Goal: Use online tool/utility: Utilize a website feature to perform a specific function

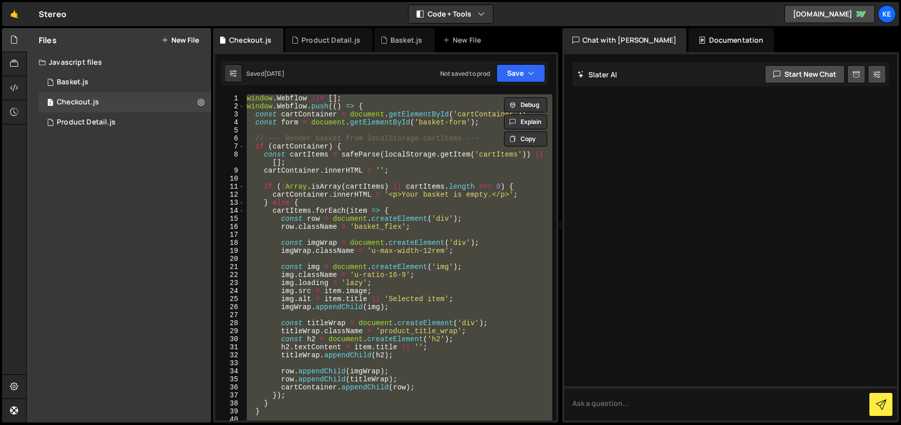
click at [294, 152] on div "window . Webflow ||= [ ] ; window . Webflow . push (( ) => { const cartContaine…" at bounding box center [398, 257] width 307 height 326
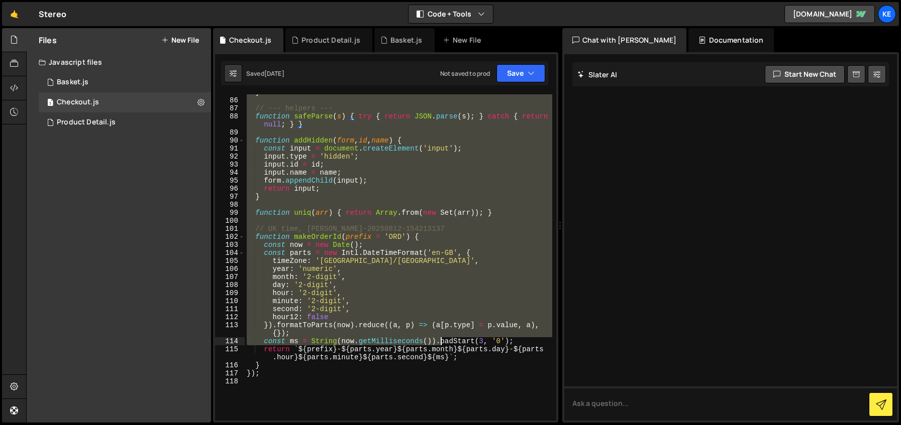
scroll to position [761, 0]
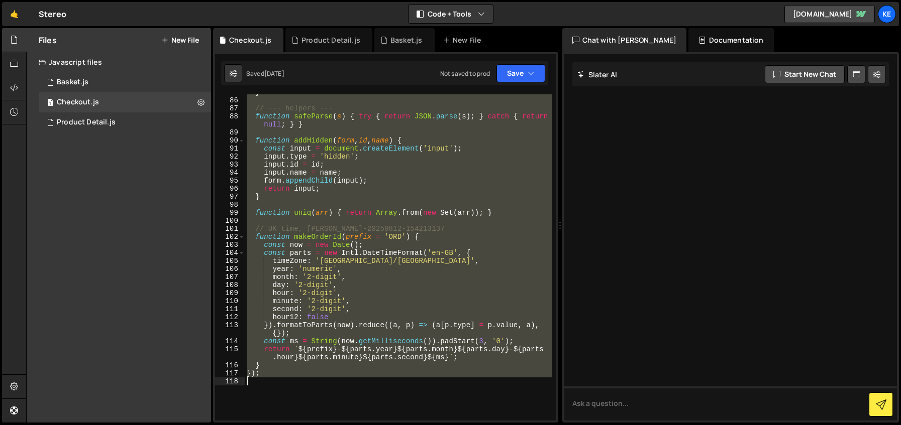
drag, startPoint x: 246, startPoint y: 99, endPoint x: 447, endPoint y: 380, distance: 345.2
click at [447, 380] on div "} // --- helpers --- function safeParse ( s ) { try { return JSON . parse ( s )…" at bounding box center [398, 259] width 307 height 343
paste textarea "</script>"
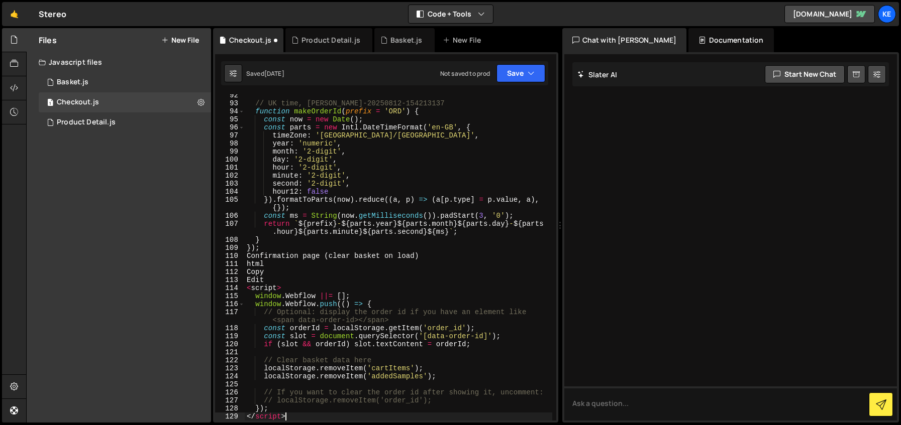
click at [279, 109] on div "// UK time, e.g. ORD-20250812-154213137 function makeOrderId ( prefix = 'ORD' )…" at bounding box center [398, 262] width 307 height 343
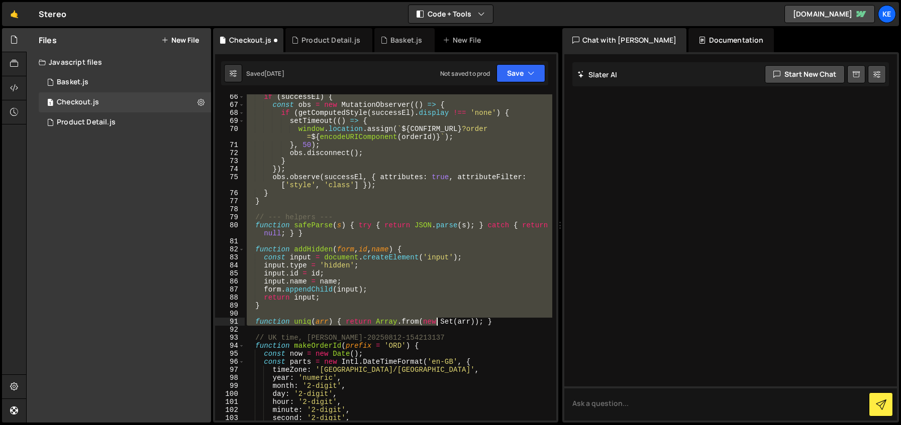
scroll to position [974, 0]
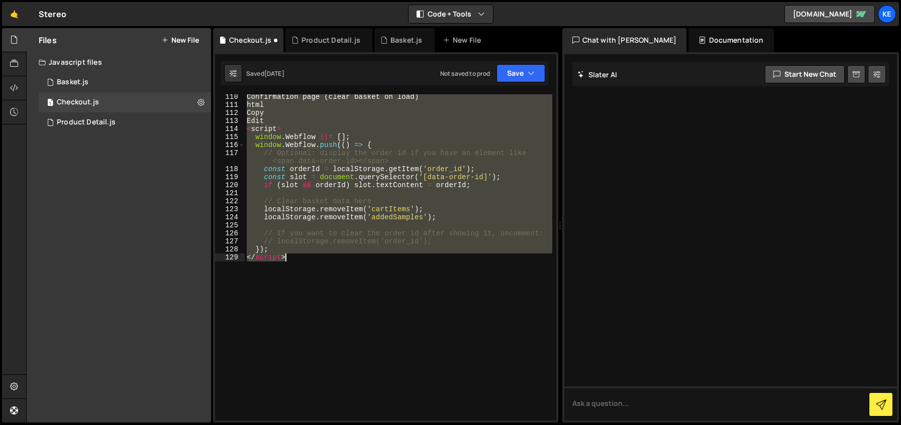
drag, startPoint x: 245, startPoint y: 99, endPoint x: 437, endPoint y: 323, distance: 295.3
click at [437, 323] on div "Confirmation page ( clear basket on load ) html Copy Edit < script > window . W…" at bounding box center [398, 264] width 307 height 343
paste textarea "});"
type textarea "});"
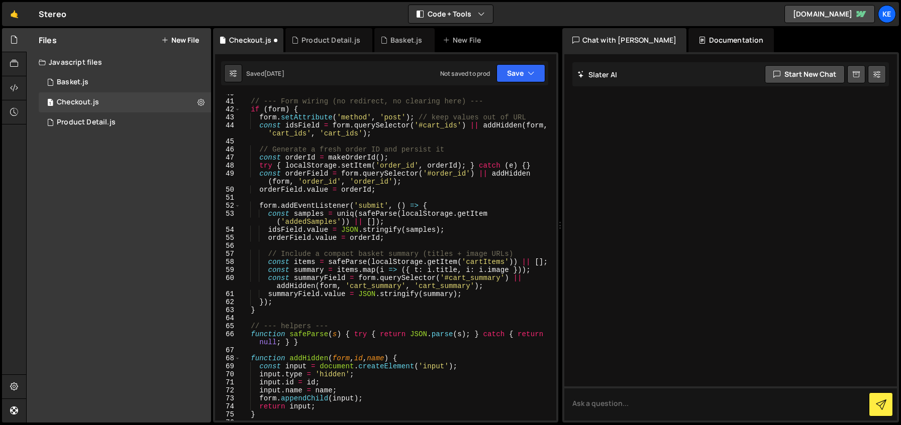
scroll to position [0, 0]
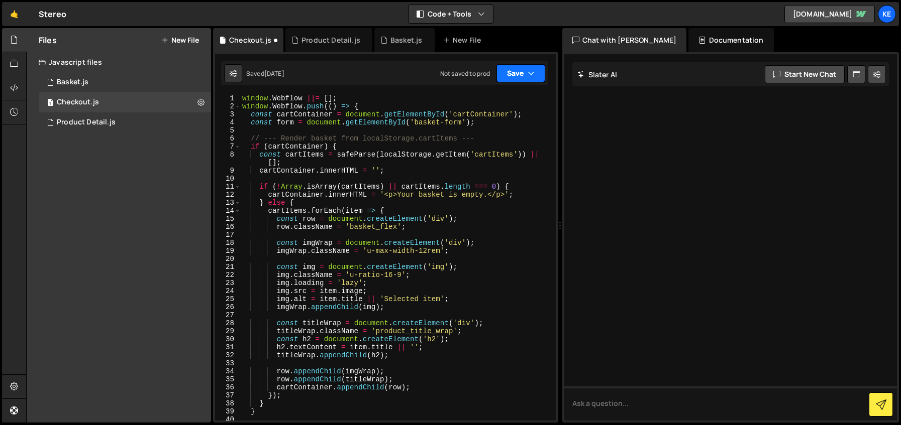
click at [520, 78] on button "Save" at bounding box center [520, 73] width 49 height 18
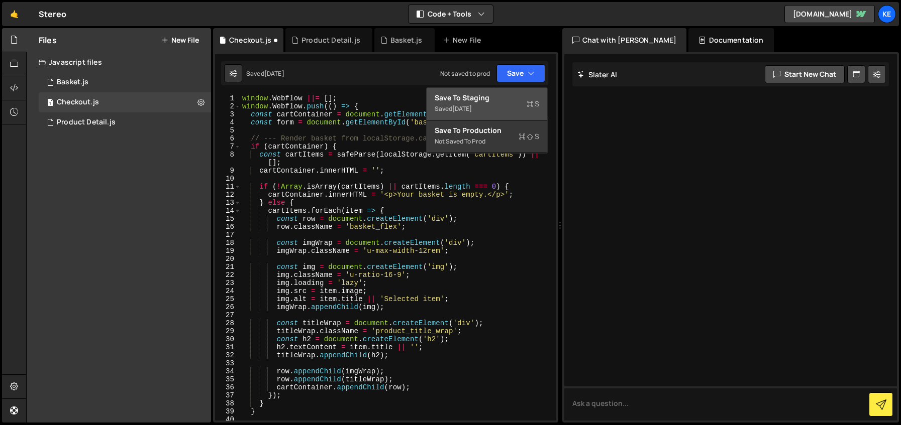
click at [490, 93] on div "Save to Staging S" at bounding box center [486, 98] width 104 height 10
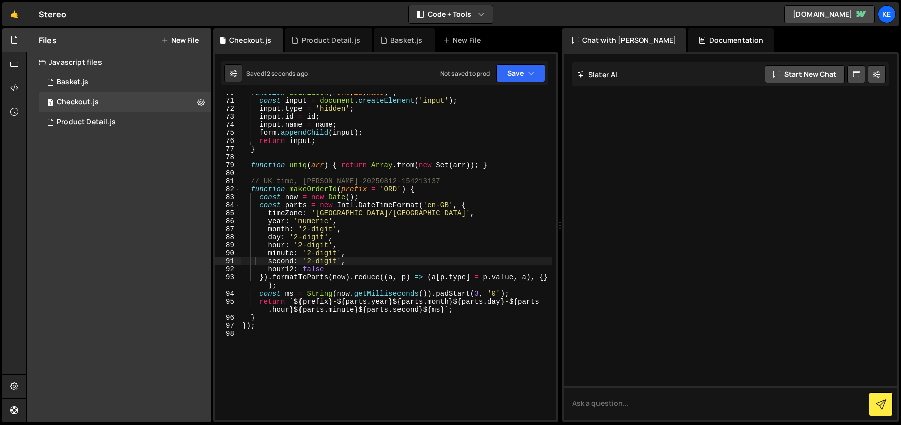
click at [179, 40] on button "New File" at bounding box center [180, 40] width 38 height 8
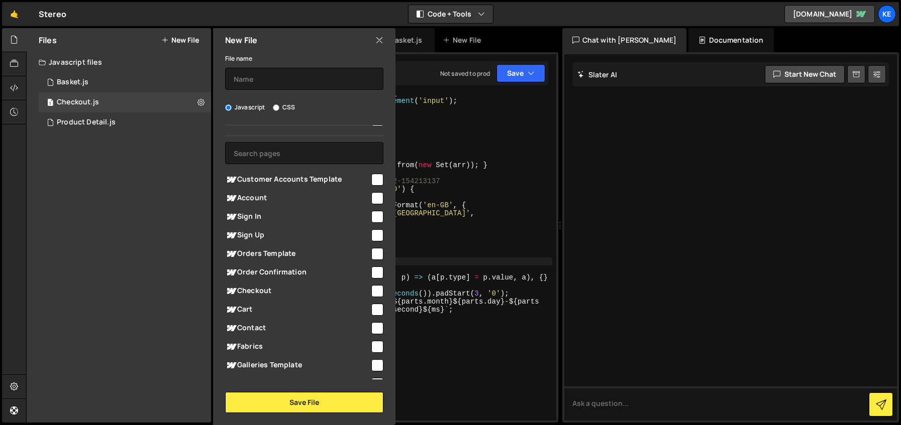
scroll to position [23, 0]
click at [375, 270] on input "checkbox" at bounding box center [377, 271] width 12 height 12
checkbox input "true"
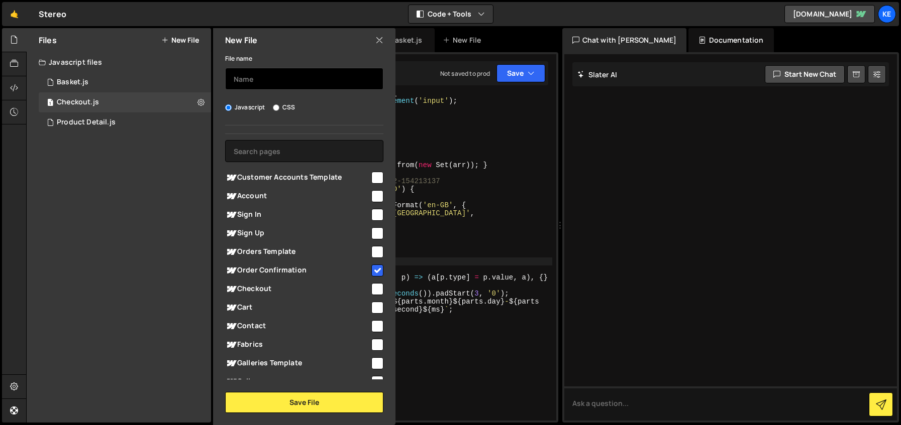
click at [283, 79] on input "text" at bounding box center [304, 79] width 158 height 22
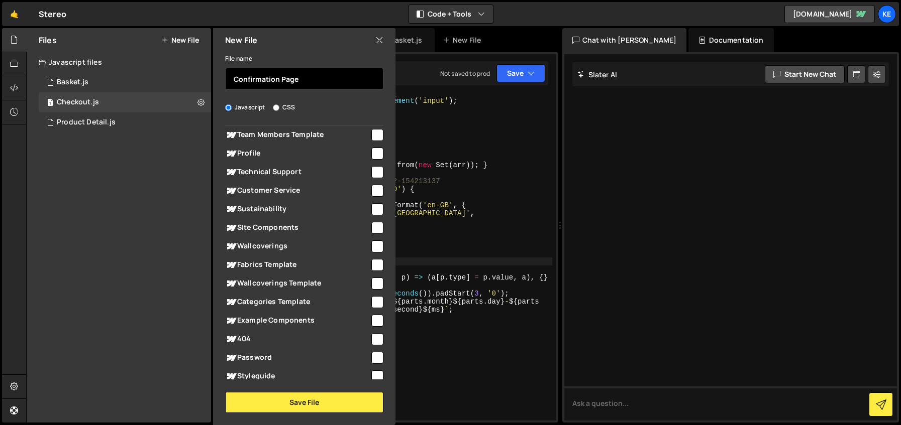
scroll to position [327, 0]
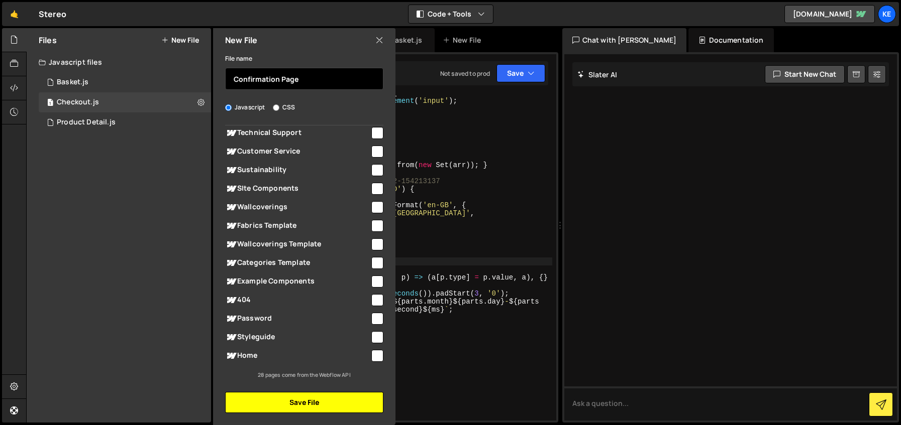
type input "Confirmation Page"
click at [318, 408] on button "Save File" at bounding box center [304, 402] width 158 height 21
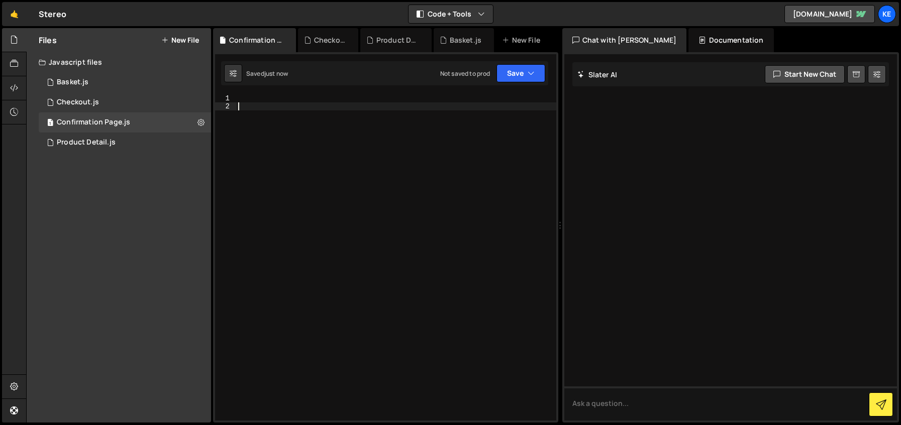
click at [277, 105] on div at bounding box center [396, 265] width 320 height 343
paste textarea "});"
type textarea "});"
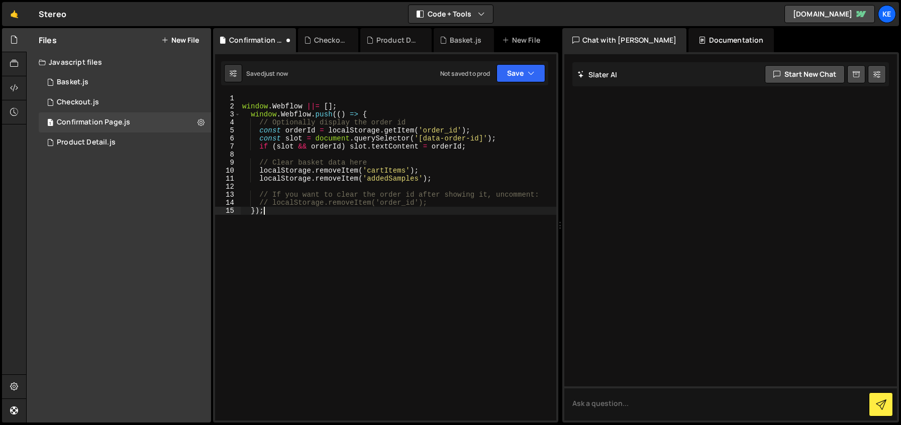
click at [267, 97] on div "window . Webflow ||= [ ] ; window . Webflow . push (( ) => { // Optionally disp…" at bounding box center [398, 265] width 316 height 343
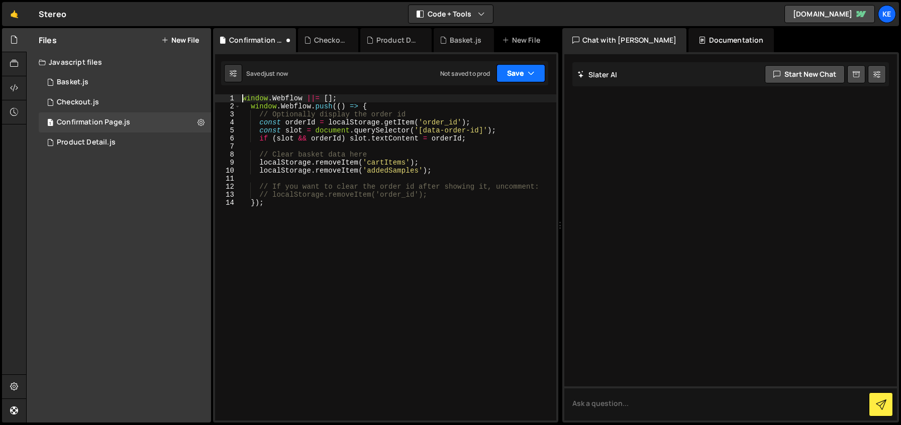
click at [520, 73] on button "Save" at bounding box center [520, 73] width 49 height 18
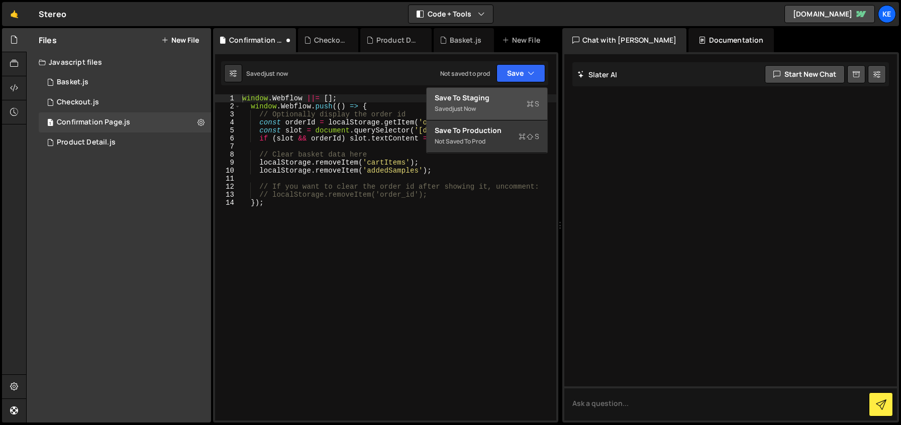
click at [500, 100] on div "Save to Staging S" at bounding box center [486, 98] width 104 height 10
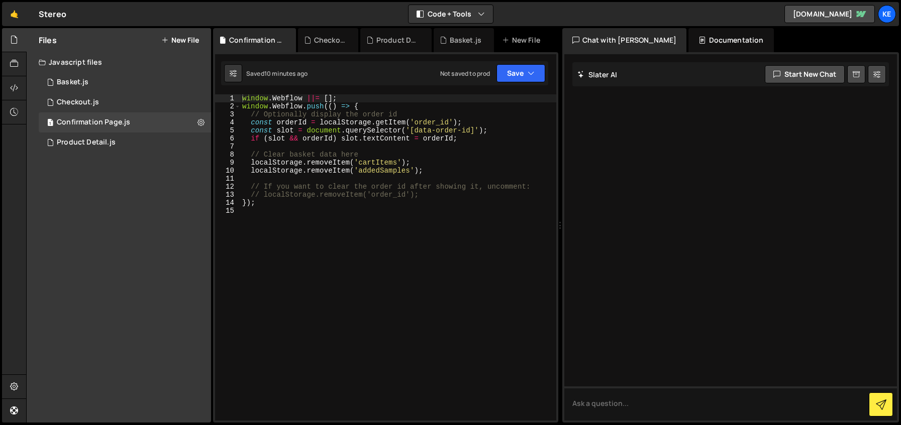
click at [265, 195] on div "window . Webflow ||= [ ] ; window . Webflow . push (( ) => { // Optionally disp…" at bounding box center [398, 265] width 316 height 343
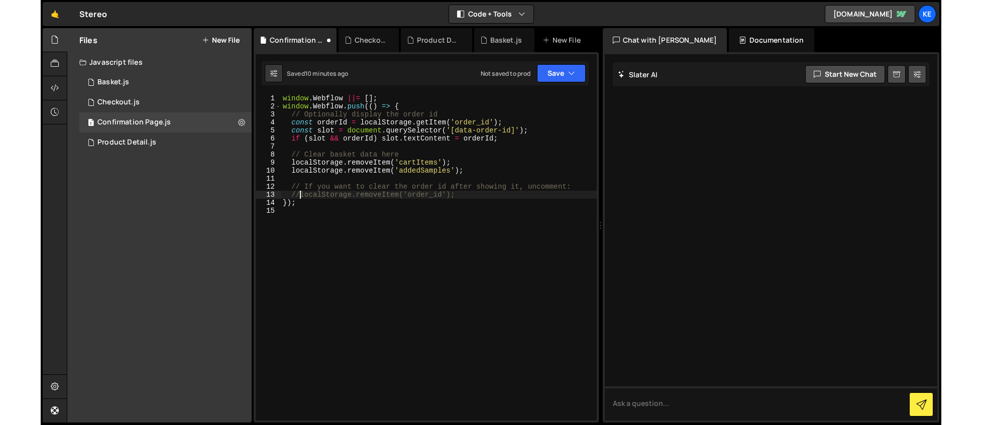
scroll to position [0, 1]
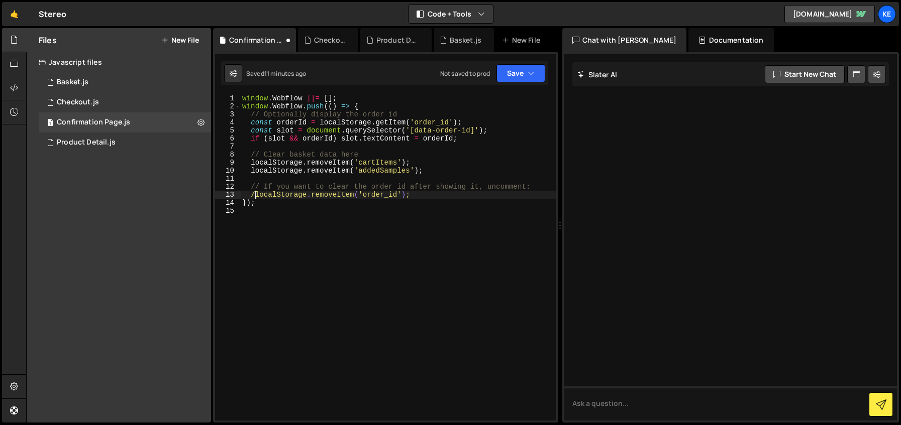
type textarea "localStorage.removeItem('order_id');"
click at [517, 85] on div "1 2 3 4 5 6 7 8 9 10 11 12 13 14 15 16 17 18 19 20 21 22 23 24 25 // Get the ca…" at bounding box center [385, 237] width 345 height 371
click at [517, 80] on button "Save" at bounding box center [520, 73] width 49 height 18
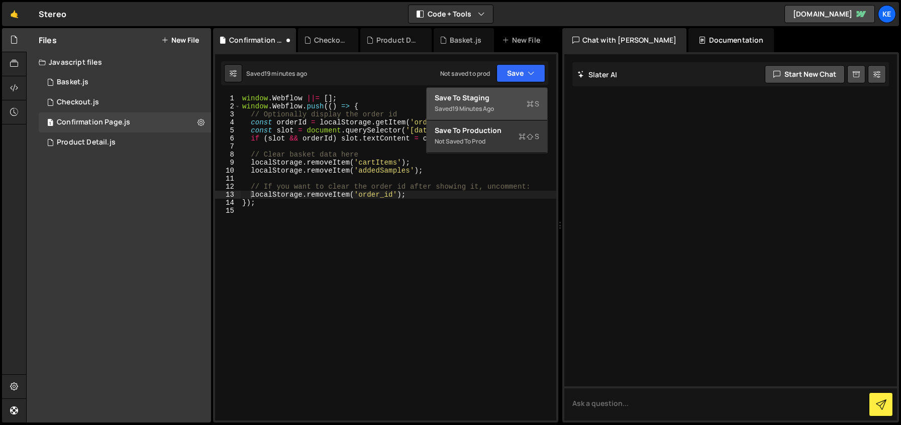
click at [493, 104] on div "19 minutes ago" at bounding box center [473, 108] width 42 height 9
